Goal: Task Accomplishment & Management: Manage account settings

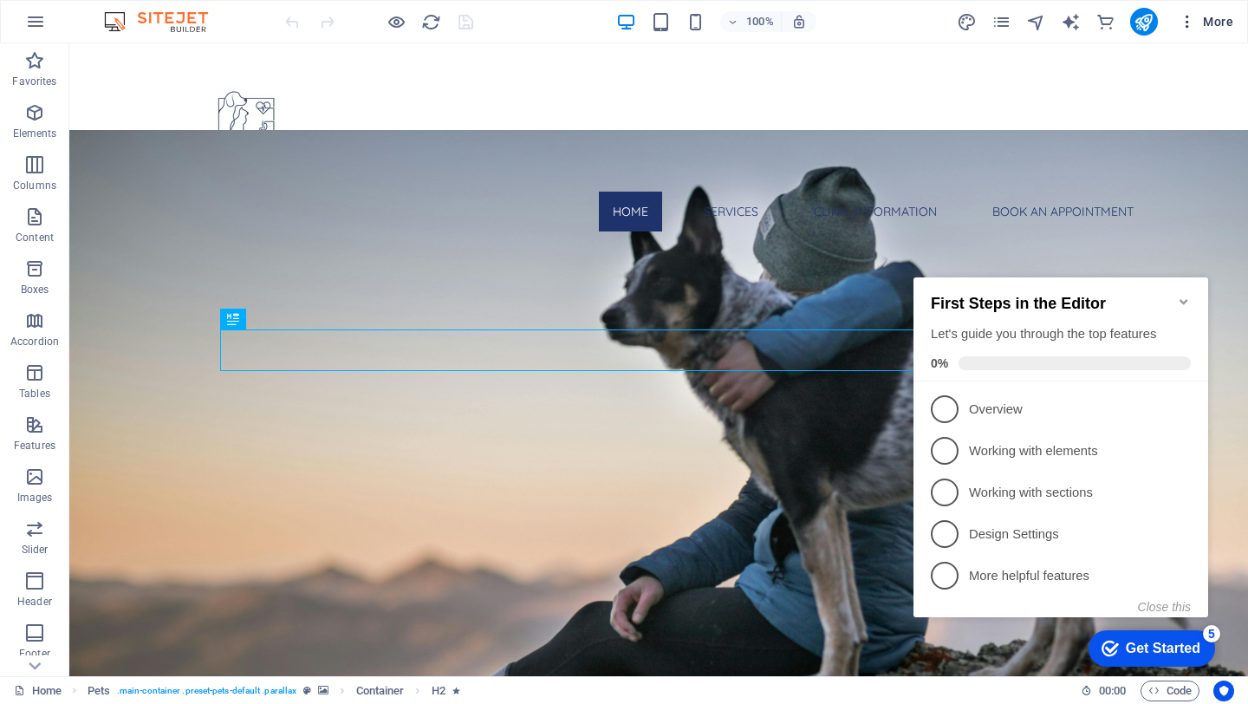
click at [1194, 18] on icon "button" at bounding box center [1187, 21] width 17 height 17
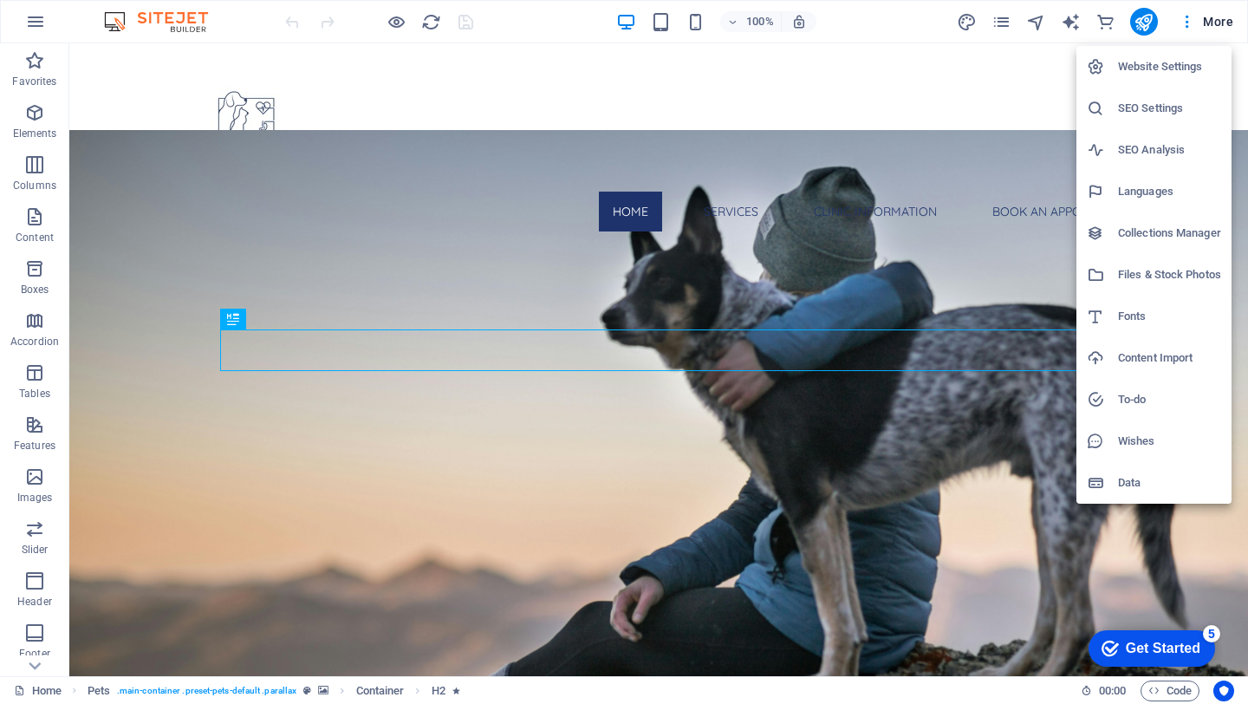
click at [1150, 74] on h6 "Website Settings" at bounding box center [1169, 66] width 103 height 21
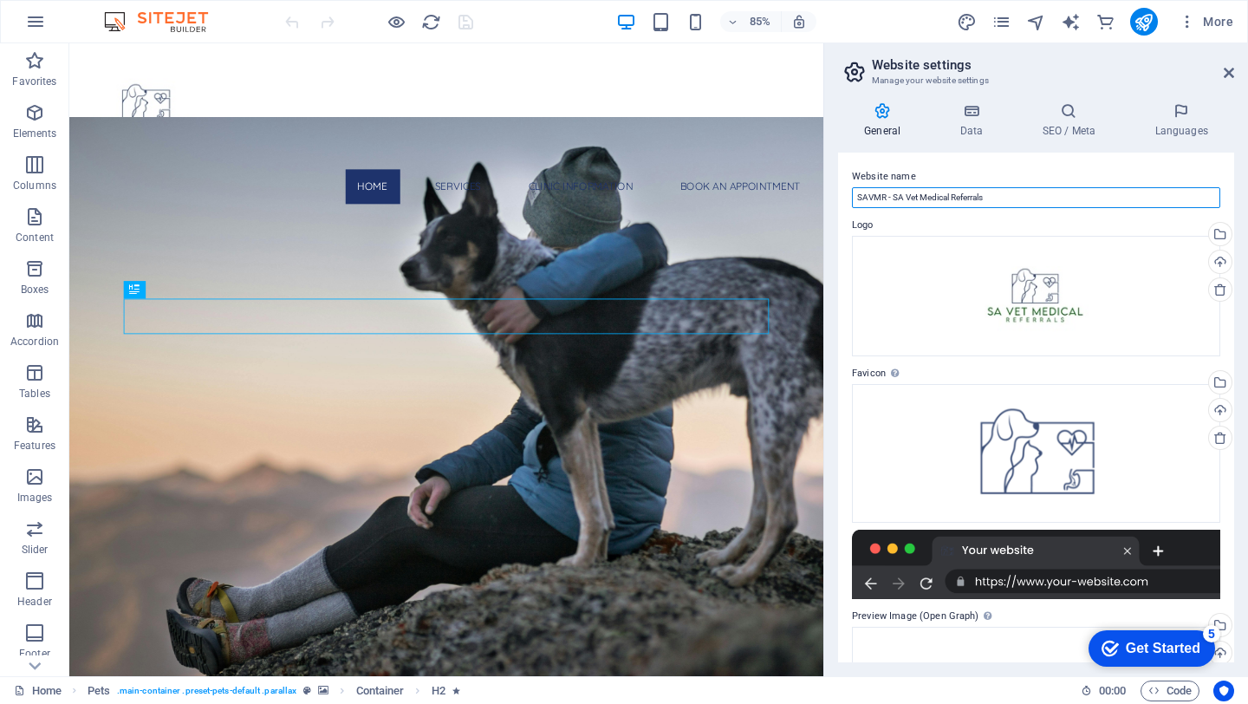
drag, startPoint x: 1027, startPoint y: 191, endPoint x: 885, endPoint y: 199, distance: 142.4
click at [885, 199] on input "SAVMR - SA Vet Medical Referrals" at bounding box center [1036, 197] width 368 height 21
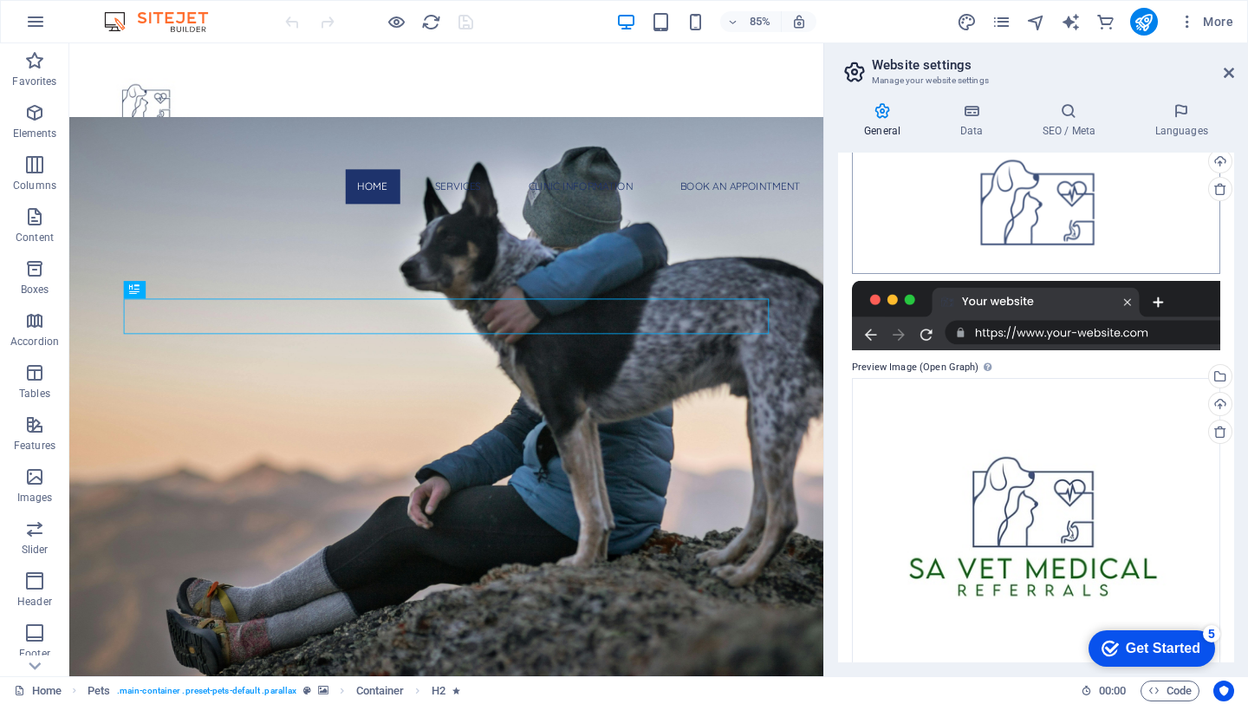
scroll to position [250, 0]
click at [1028, 290] on div at bounding box center [1036, 314] width 368 height 69
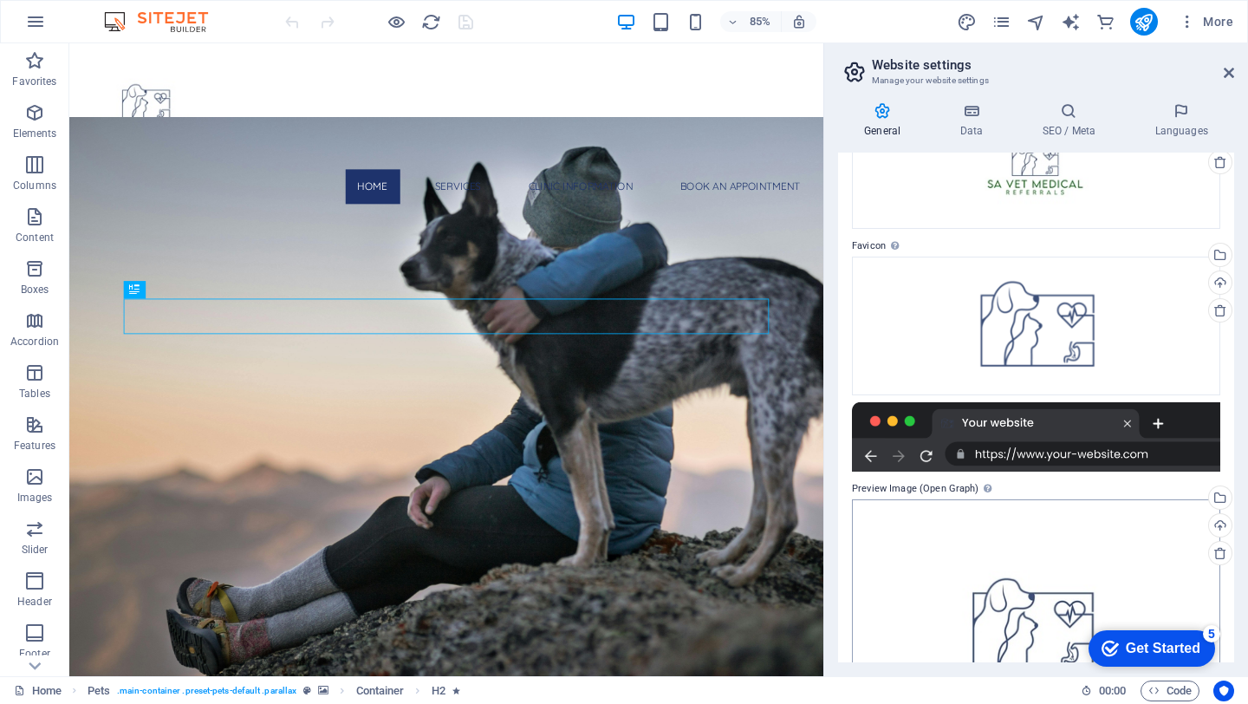
scroll to position [86, 0]
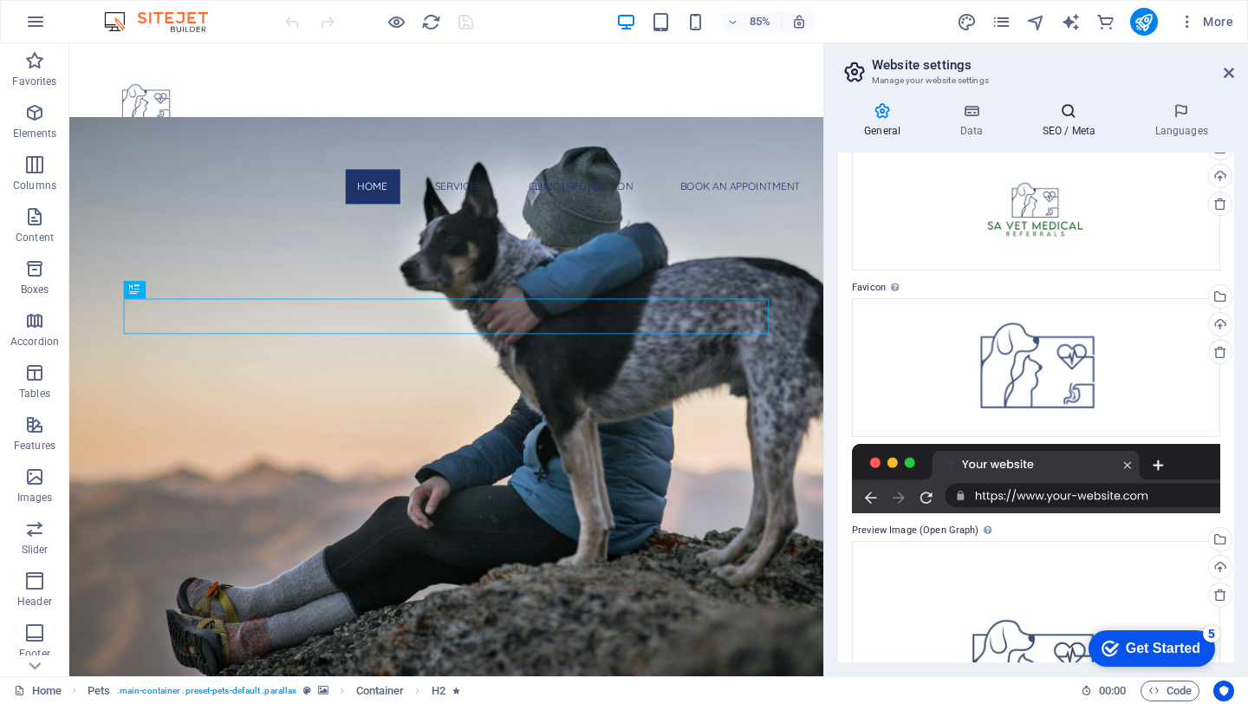
click at [1034, 122] on h4 "SEO / Meta" at bounding box center [1072, 120] width 113 height 36
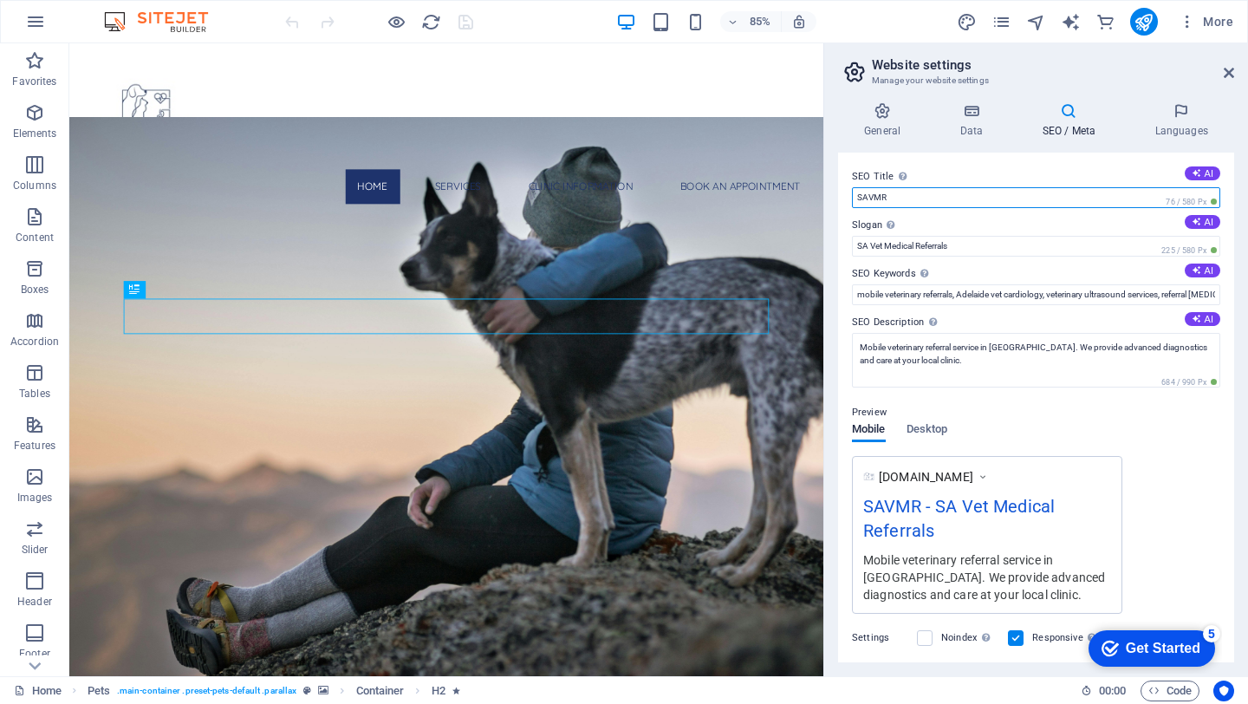
click at [961, 196] on input "SAVMR" at bounding box center [1036, 197] width 368 height 21
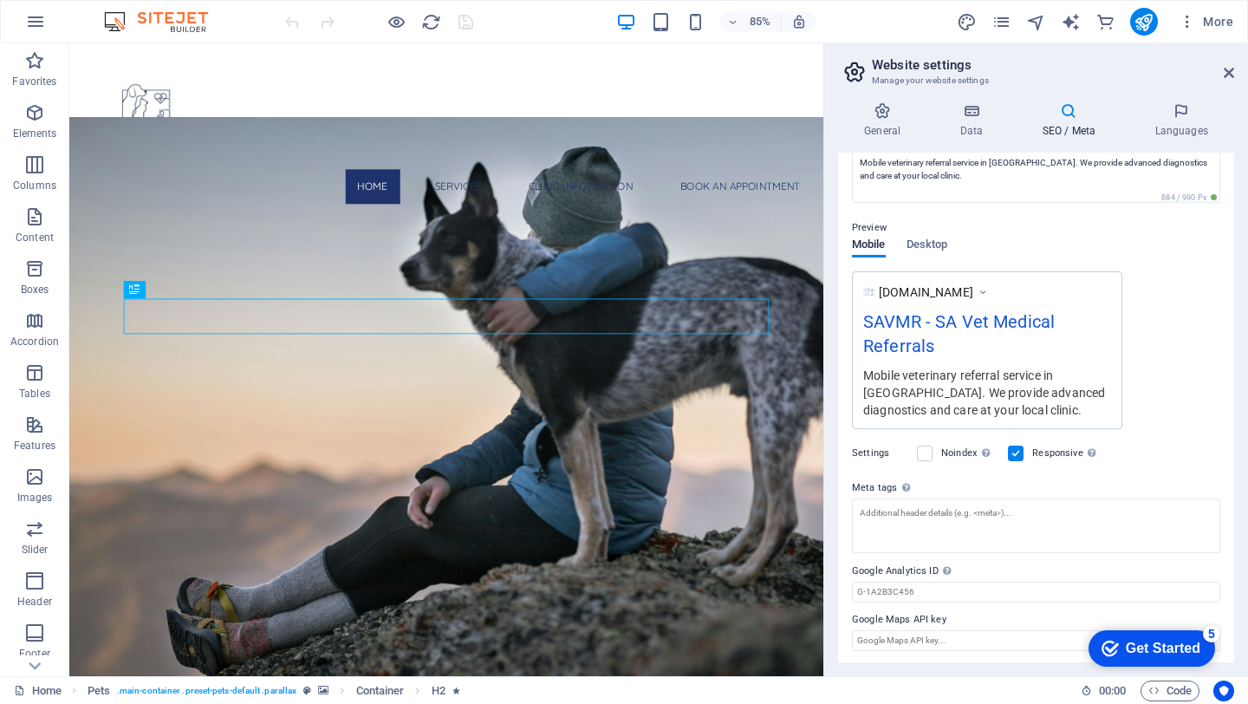
scroll to position [186, 0]
click at [928, 451] on label at bounding box center [925, 452] width 16 height 16
click at [0, 0] on input "Noindex Instruct search engines to exclude this website from search results." at bounding box center [0, 0] width 0 height 0
click at [921, 456] on label at bounding box center [925, 452] width 16 height 16
click at [0, 0] on input "Noindex Instruct search engines to exclude this website from search results." at bounding box center [0, 0] width 0 height 0
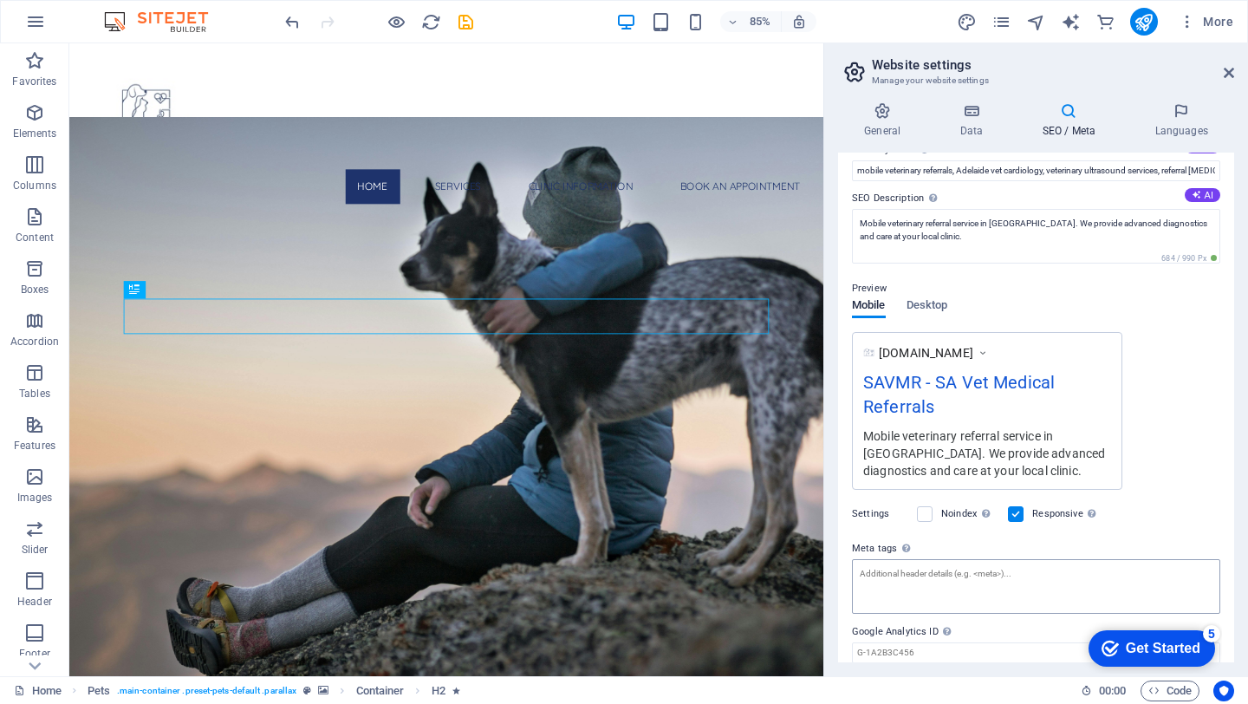
scroll to position [104, 0]
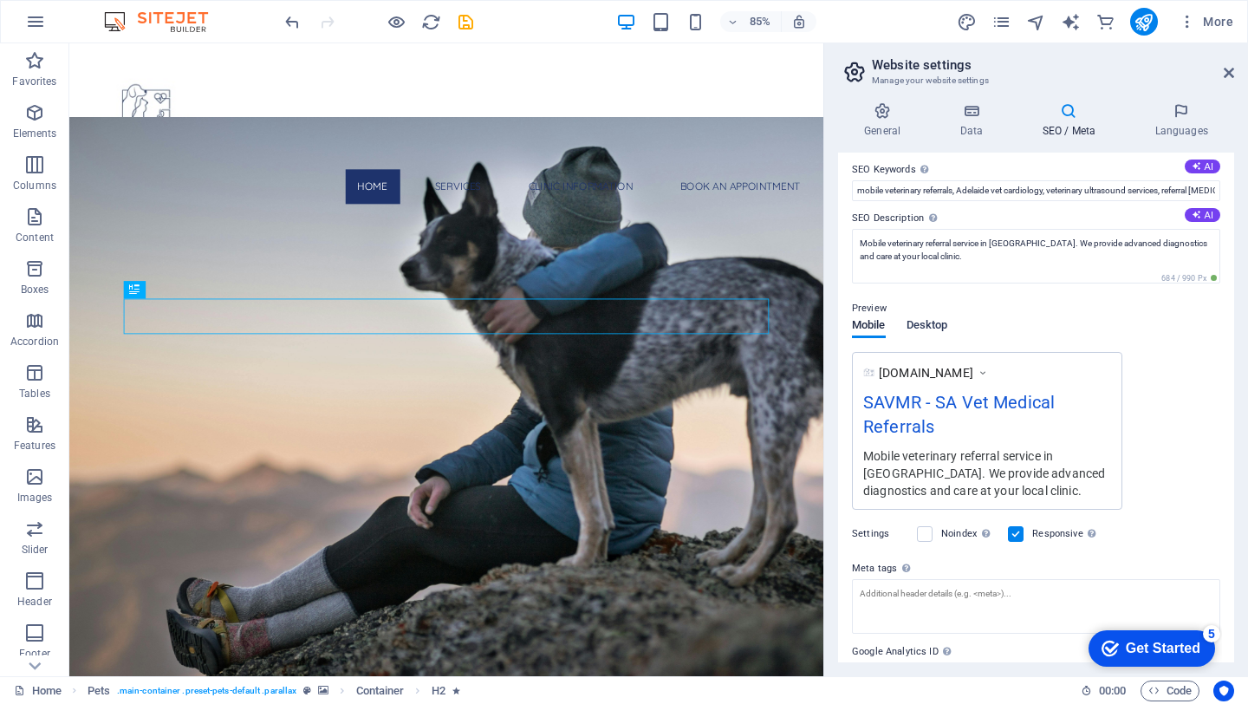
click at [934, 329] on span "Desktop" at bounding box center [928, 327] width 42 height 24
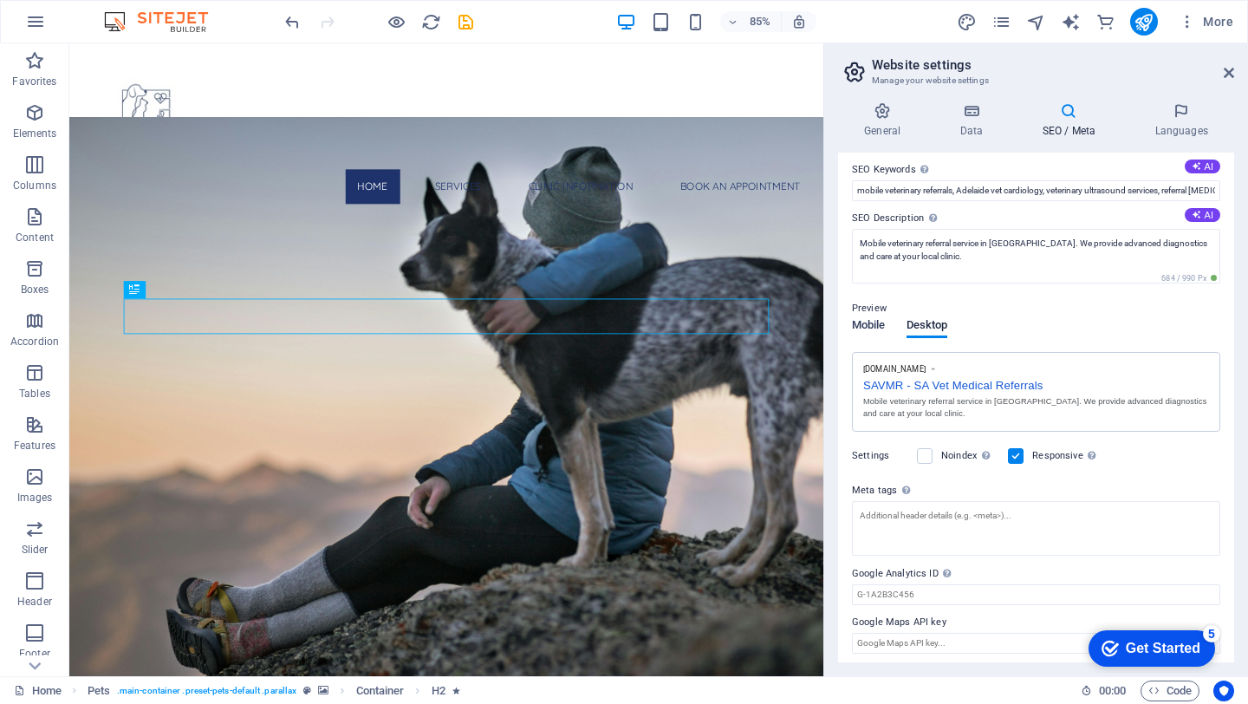
click at [868, 328] on span "Mobile" at bounding box center [869, 327] width 34 height 24
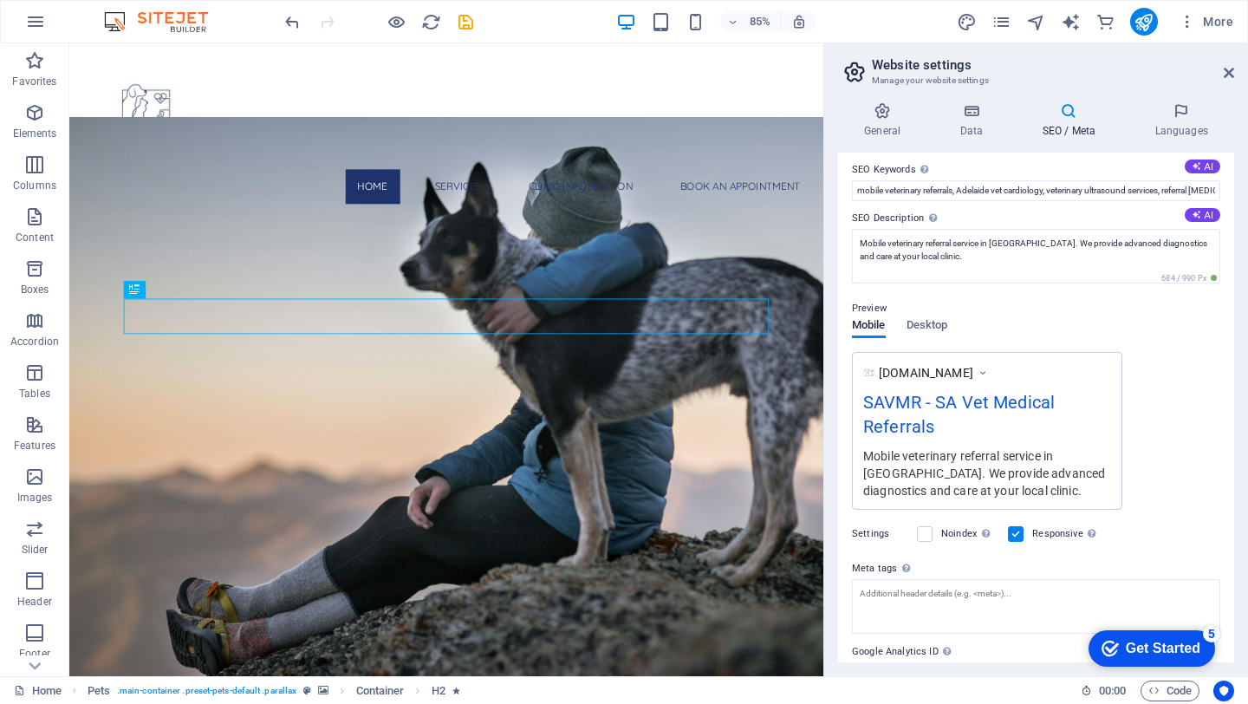
scroll to position [0, 0]
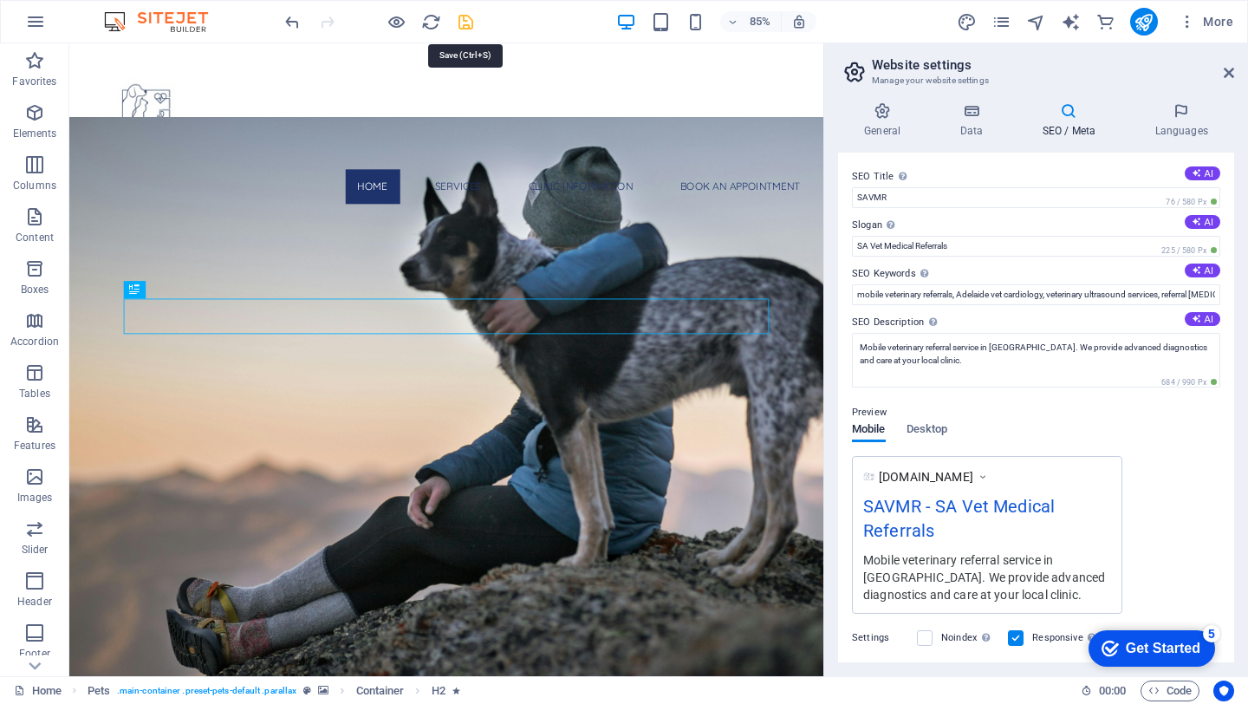
click at [473, 13] on icon "save" at bounding box center [466, 22] width 20 height 20
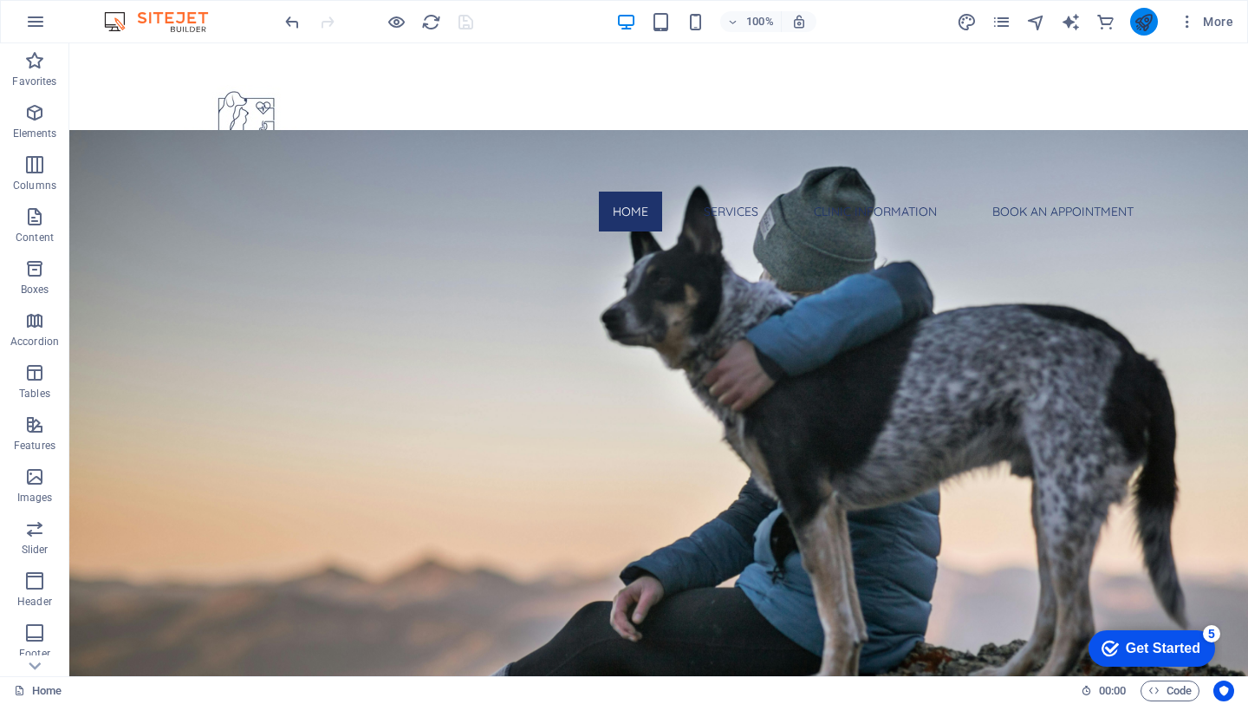
click at [1140, 22] on icon "publish" at bounding box center [1144, 22] width 20 height 20
